Goal: Navigation & Orientation: Understand site structure

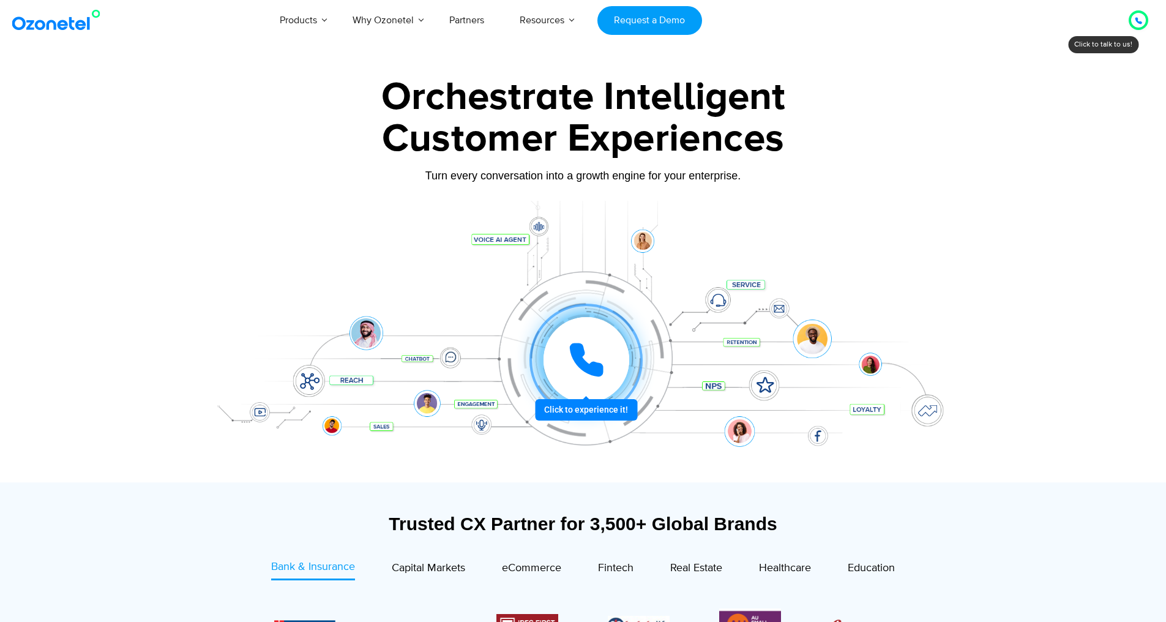
click at [1138, 24] on icon at bounding box center [1138, 20] width 7 height 7
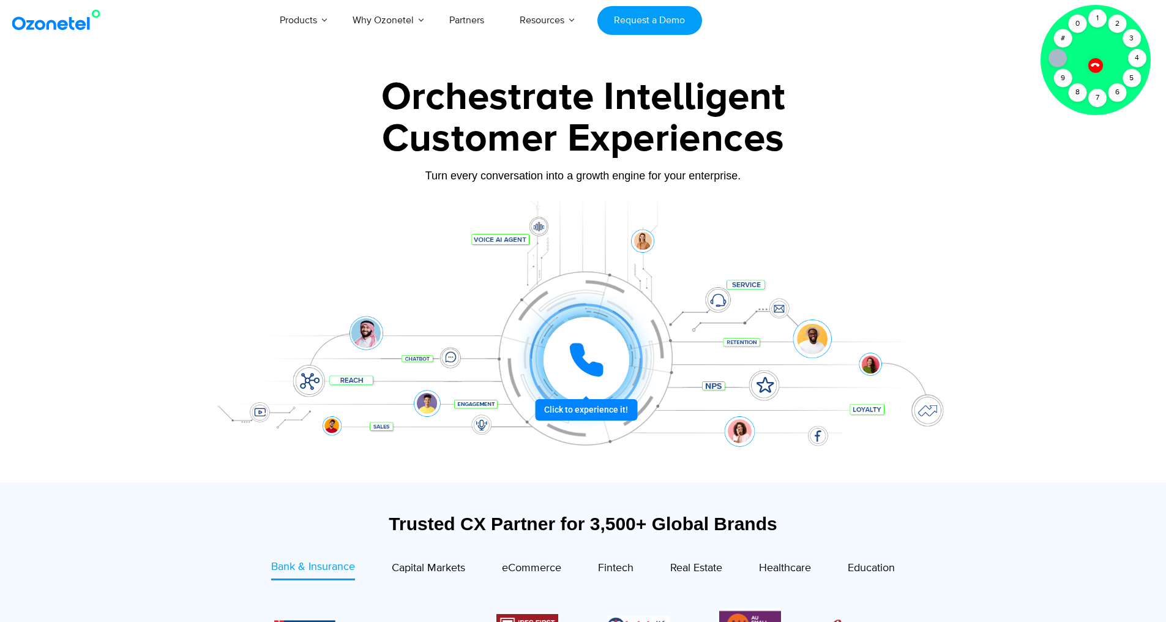
click at [825, 215] on div at bounding box center [583, 341] width 765 height 281
click at [331, 204] on div at bounding box center [583, 341] width 765 height 281
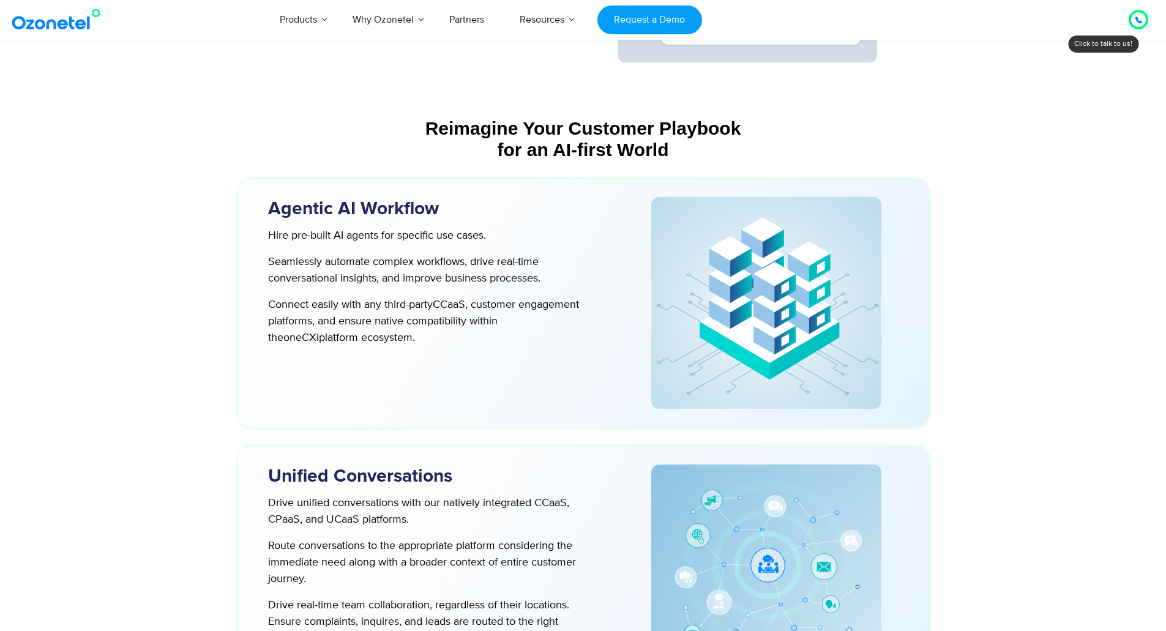
scroll to position [3044, 0]
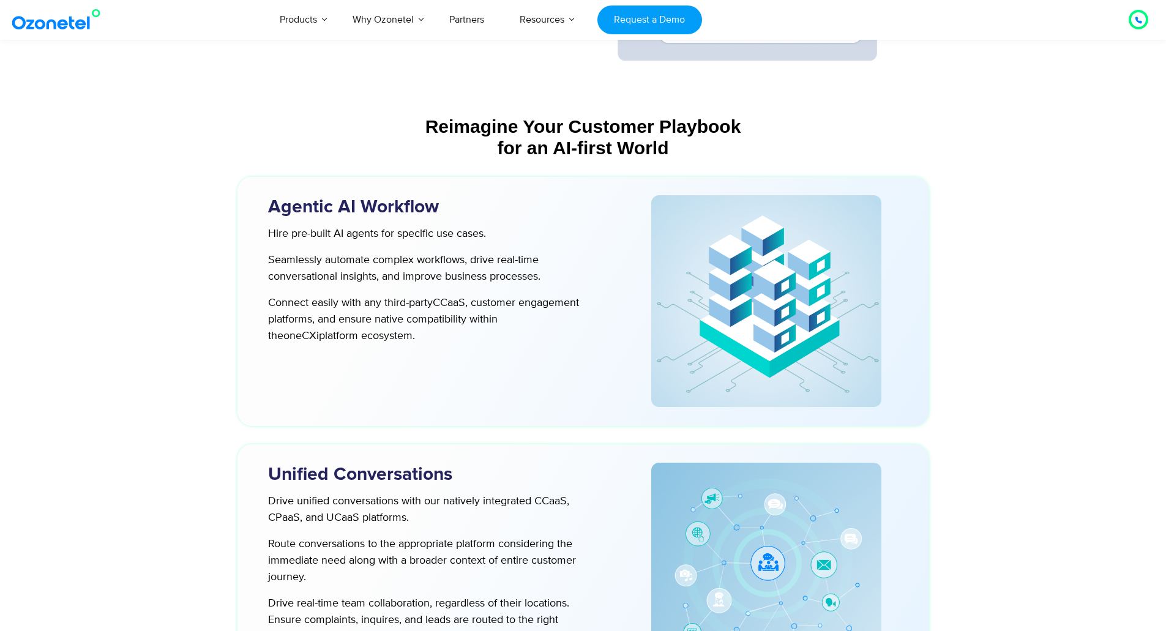
click at [1139, 21] on icon at bounding box center [1138, 20] width 6 height 6
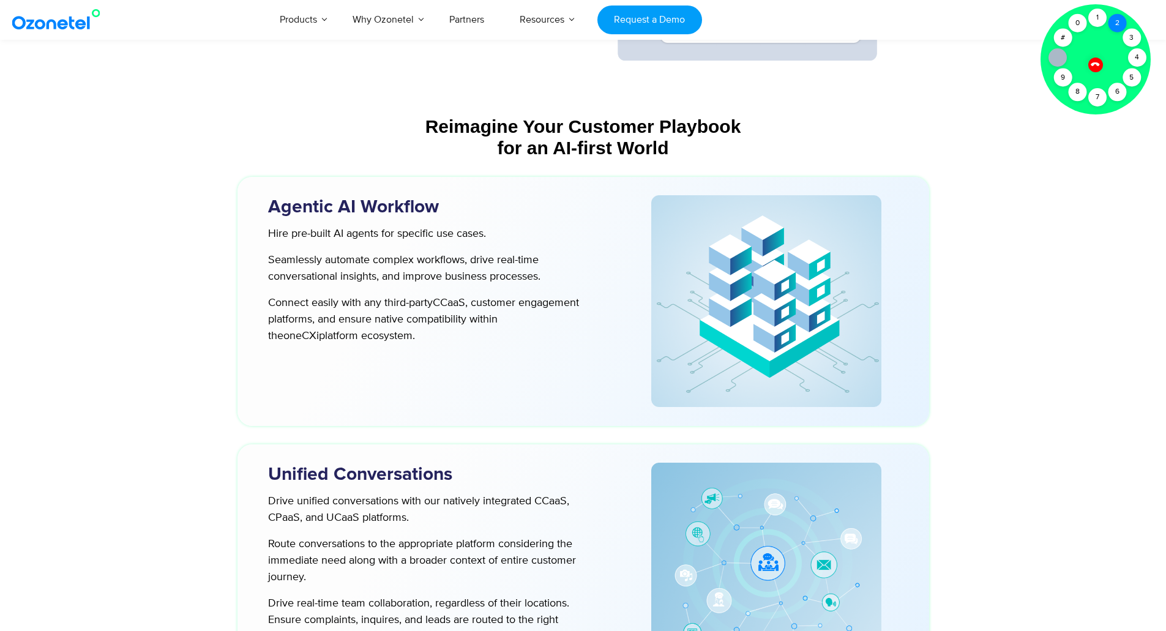
click at [1116, 20] on div "2" at bounding box center [1117, 23] width 18 height 18
click at [1091, 64] on icon at bounding box center [1094, 64] width 9 height 9
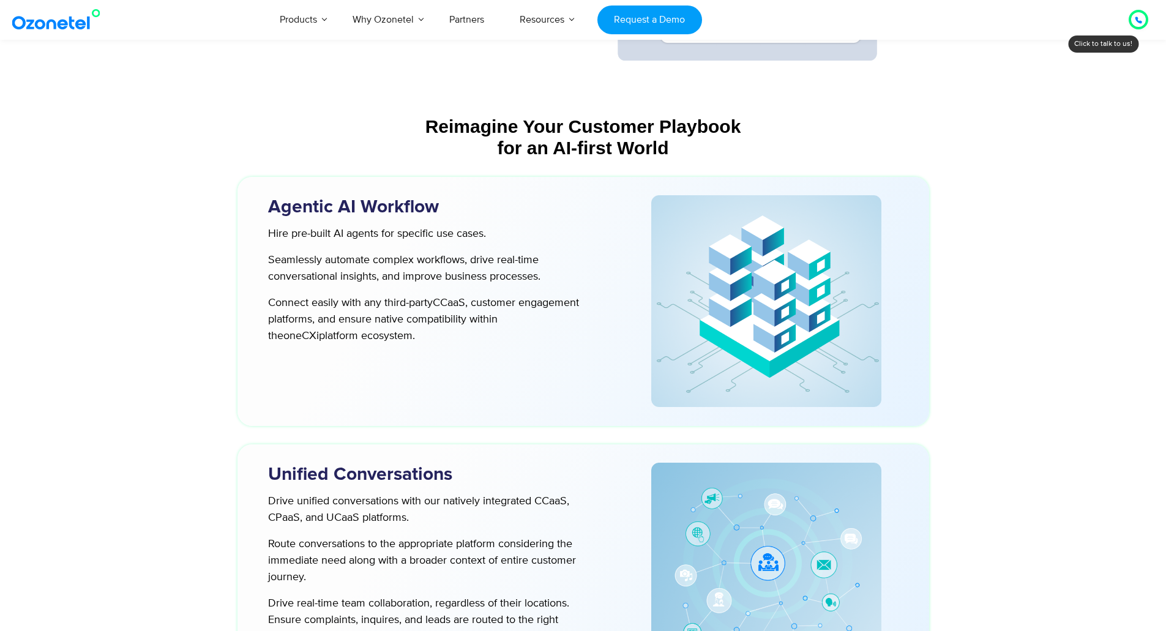
click at [1143, 17] on div at bounding box center [1138, 19] width 15 height 15
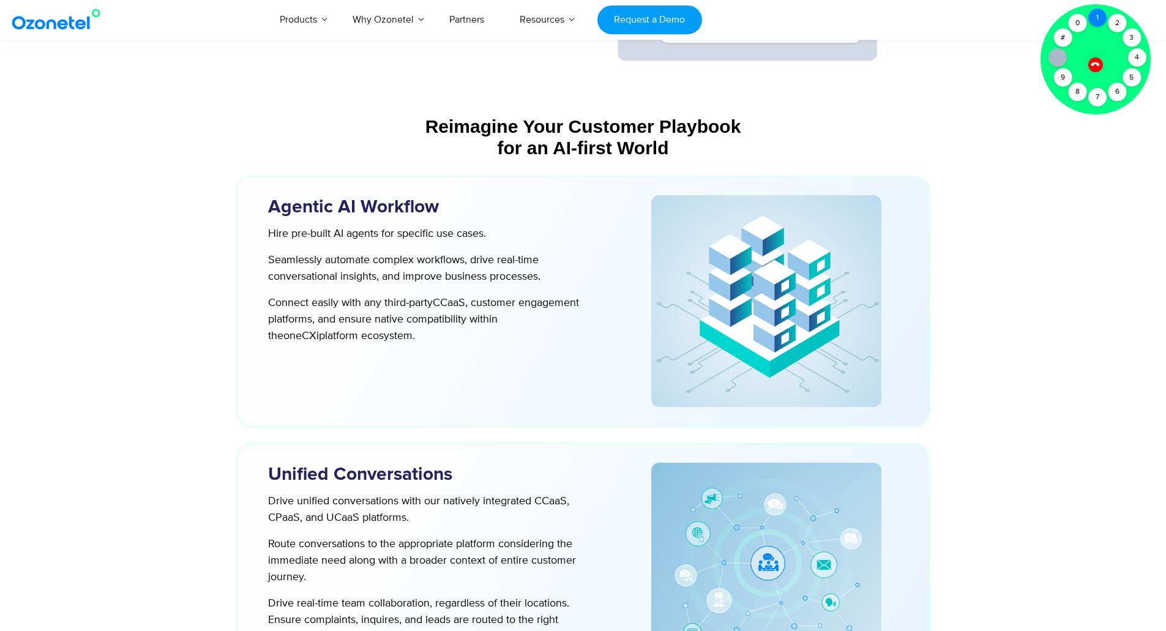
click at [1097, 17] on div "1" at bounding box center [1097, 18] width 18 height 18
click at [1093, 64] on icon at bounding box center [1094, 64] width 9 height 9
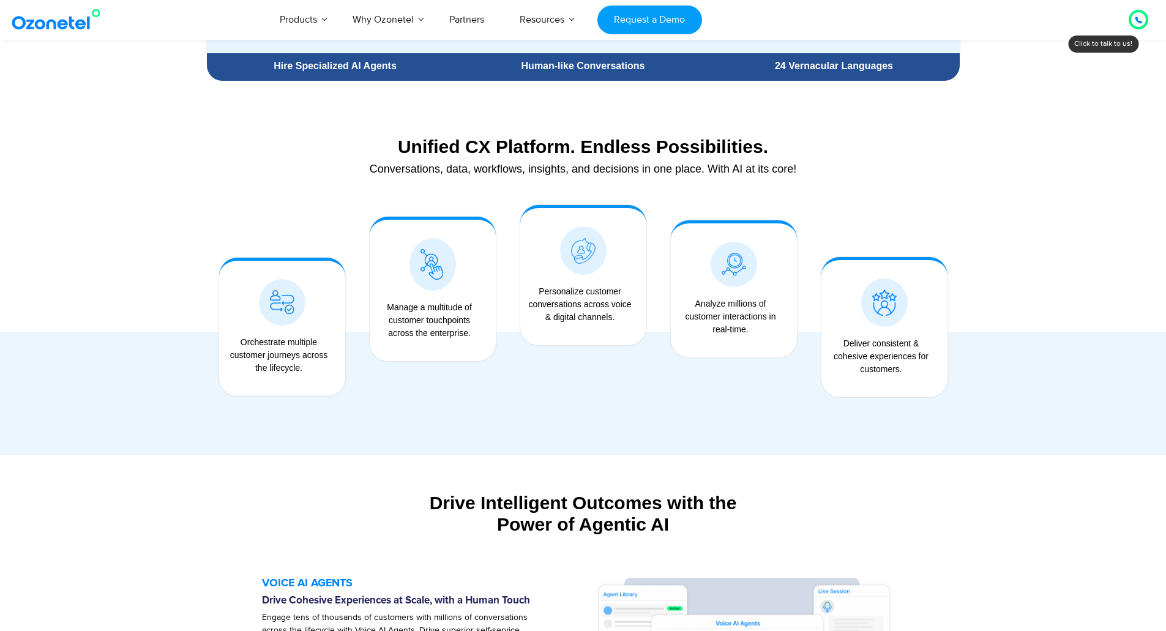
scroll to position [621, 0]
